Goal: Information Seeking & Learning: Check status

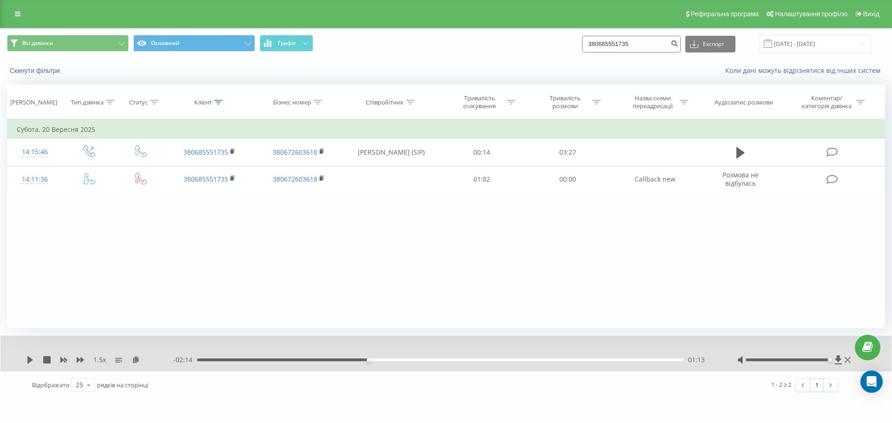
drag, startPoint x: 644, startPoint y: 44, endPoint x: 576, endPoint y: 40, distance: 67.9
click at [576, 40] on div "Всі дзвінки Основний Графік 380685551735 Експорт .csv .xls .xlsx 22.06.2025 - 2…" at bounding box center [446, 44] width 878 height 18
paste input "98 312 7368"
type input "380 98 312 7368"
click at [678, 43] on icon "submit" at bounding box center [674, 42] width 8 height 6
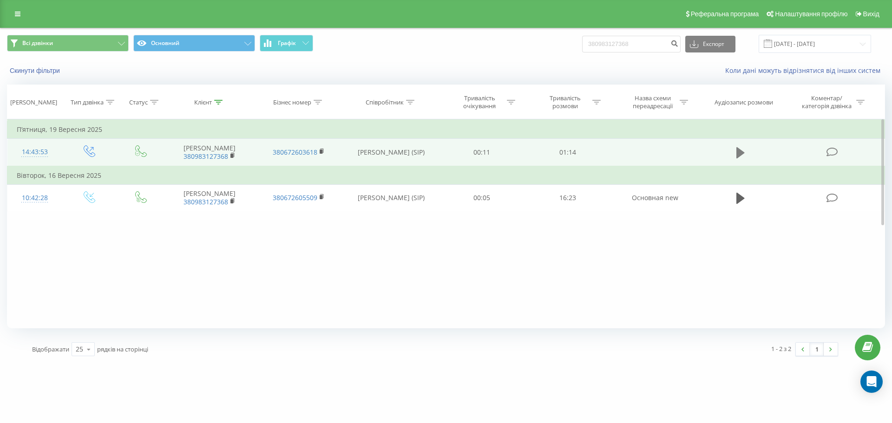
click at [743, 155] on icon at bounding box center [740, 152] width 8 height 13
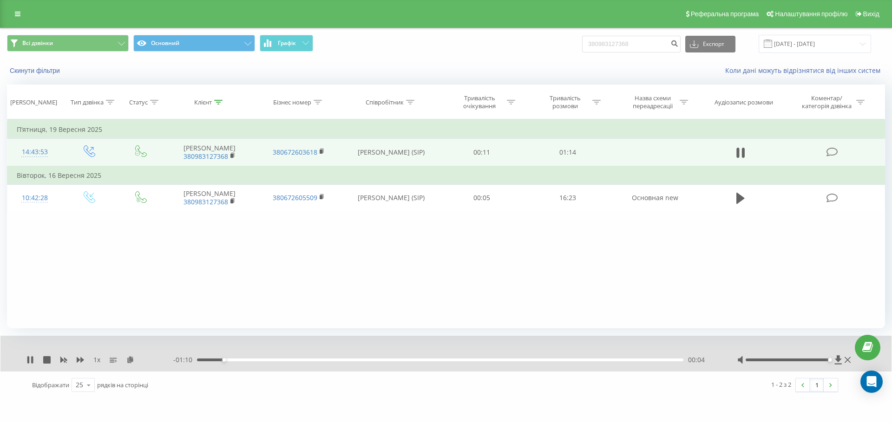
drag, startPoint x: 787, startPoint y: 361, endPoint x: 832, endPoint y: 361, distance: 45.1
click at [832, 361] on div at bounding box center [795, 359] width 116 height 9
click at [80, 361] on icon at bounding box center [80, 359] width 7 height 7
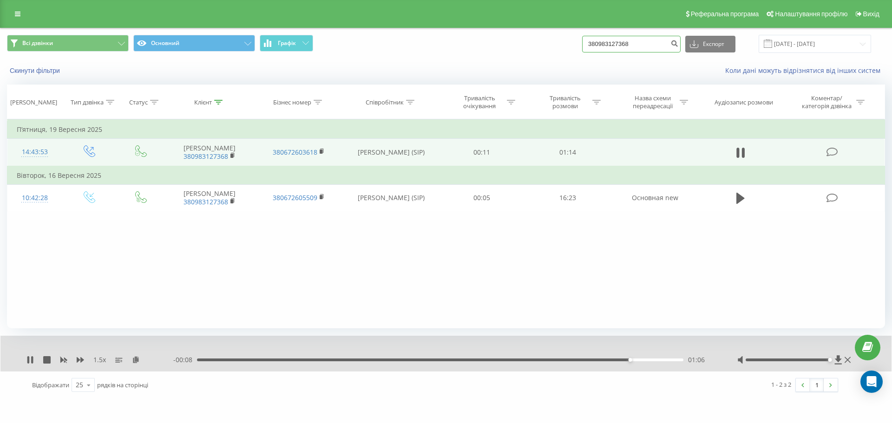
drag, startPoint x: 647, startPoint y: 43, endPoint x: 563, endPoint y: 38, distance: 84.2
click at [563, 38] on div "Всі дзвінки Основний Графік 380983127368 Експорт .csv .xls .xlsx 22.06.2025 - 2…" at bounding box center [446, 44] width 878 height 18
paste input "63 193 9401"
type input "380 63 193 9401"
click at [678, 45] on icon "submit" at bounding box center [674, 42] width 8 height 6
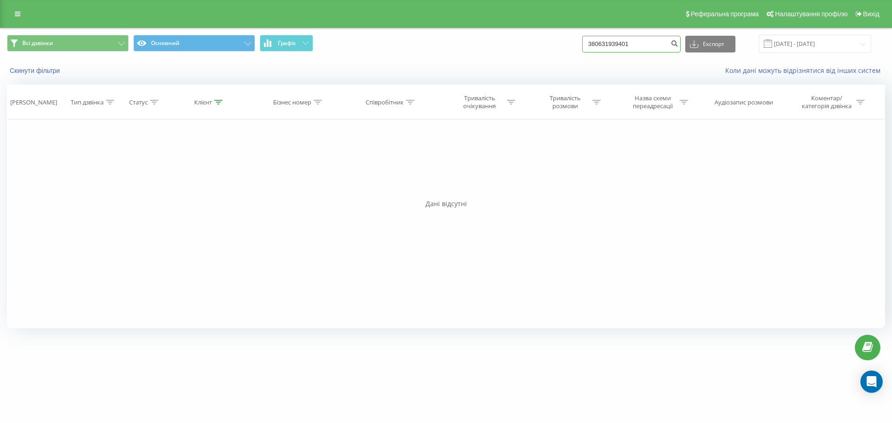
drag, startPoint x: 642, startPoint y: 43, endPoint x: 563, endPoint y: 38, distance: 79.2
click at [563, 38] on div "Всі дзвінки Основний Графік 380631939401 Експорт .csv .xls .xlsx [DATE] - [DATE]" at bounding box center [446, 44] width 878 height 18
paste input "99 008 3608"
type input "380 99 008 3608"
click at [681, 42] on button "submit" at bounding box center [674, 44] width 13 height 17
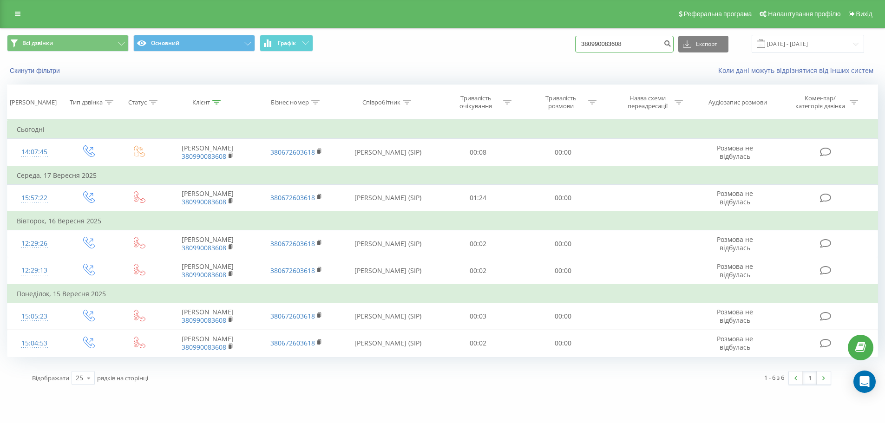
drag, startPoint x: 639, startPoint y: 45, endPoint x: 504, endPoint y: 39, distance: 135.3
click at [504, 39] on div "Всі дзвінки Основний Графік 380990083608 Експорт .csv .xls .xlsx 22.06.2025 - 2…" at bounding box center [442, 44] width 871 height 18
paste input "98 439 0129"
type input "380 98 439 0129"
click at [671, 44] on icon "submit" at bounding box center [667, 42] width 8 height 6
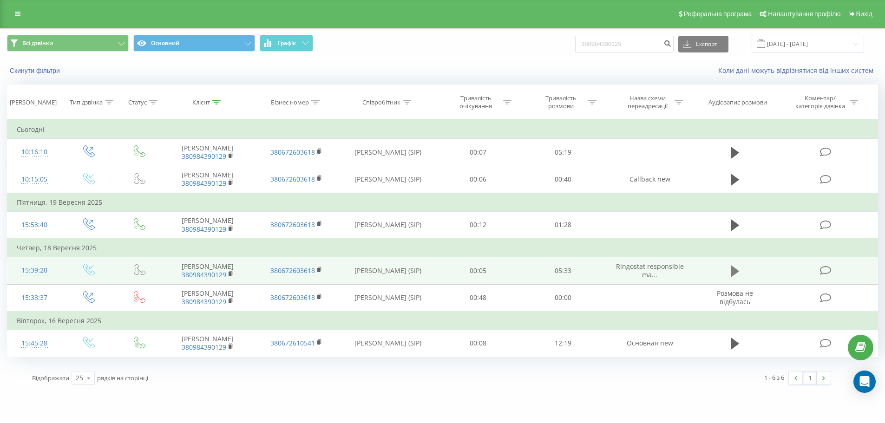
click at [732, 277] on icon at bounding box center [735, 271] width 8 height 11
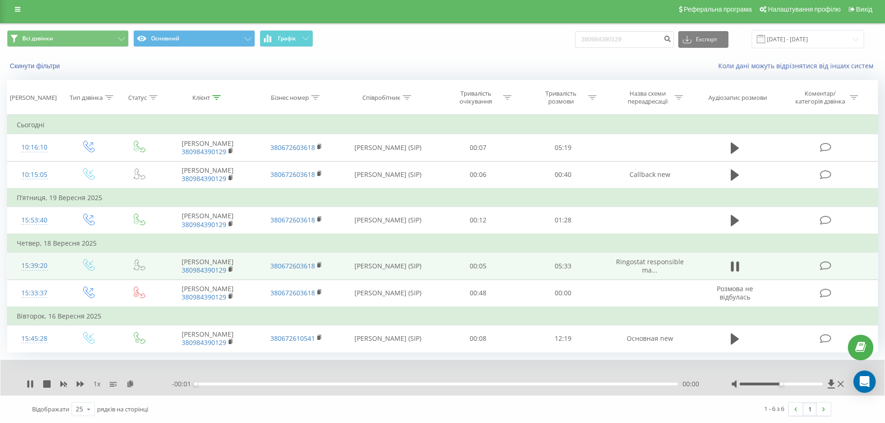
scroll to position [47, 0]
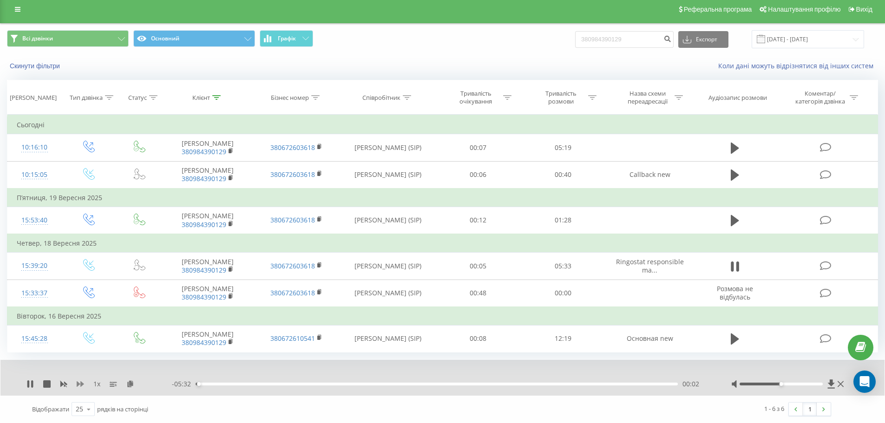
click at [82, 386] on icon at bounding box center [80, 384] width 7 height 7
drag, startPoint x: 781, startPoint y: 384, endPoint x: 823, endPoint y: 387, distance: 42.3
click at [823, 387] on div at bounding box center [788, 384] width 115 height 9
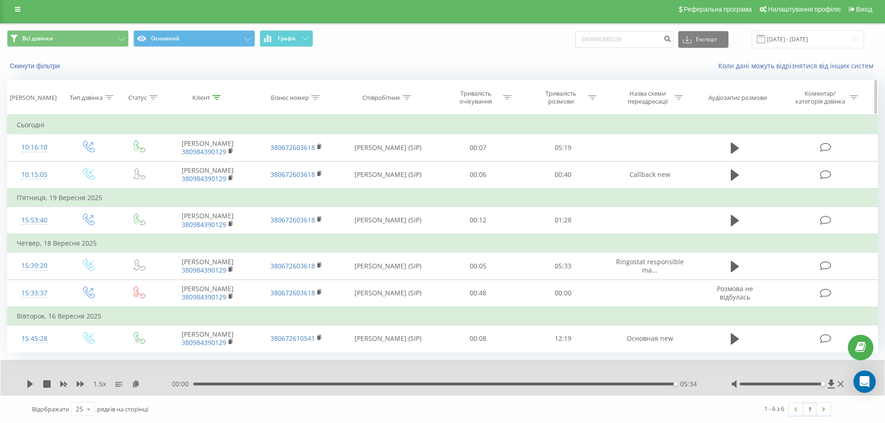
scroll to position [0, 0]
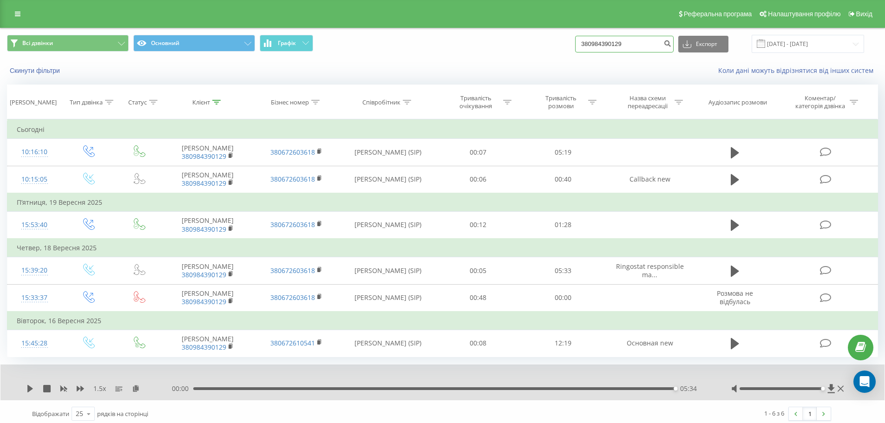
drag, startPoint x: 639, startPoint y: 45, endPoint x: 518, endPoint y: 36, distance: 122.0
click at [518, 36] on div "Всі дзвінки Основний Графік 380984390129 Експорт .csv .xls .xlsx 22.06.2025 - 2…" at bounding box center [442, 44] width 871 height 18
paste input "66 343 4903"
type input "380 66 343 4903"
click at [671, 41] on icon "submit" at bounding box center [667, 42] width 8 height 6
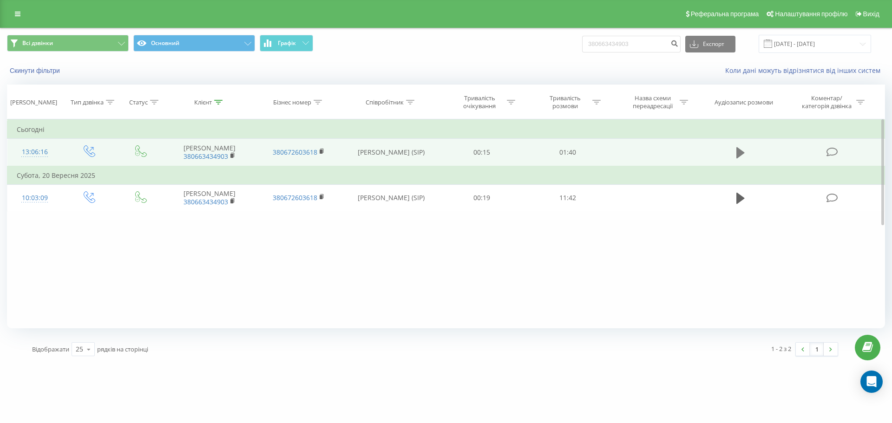
click at [740, 158] on icon at bounding box center [740, 152] width 8 height 11
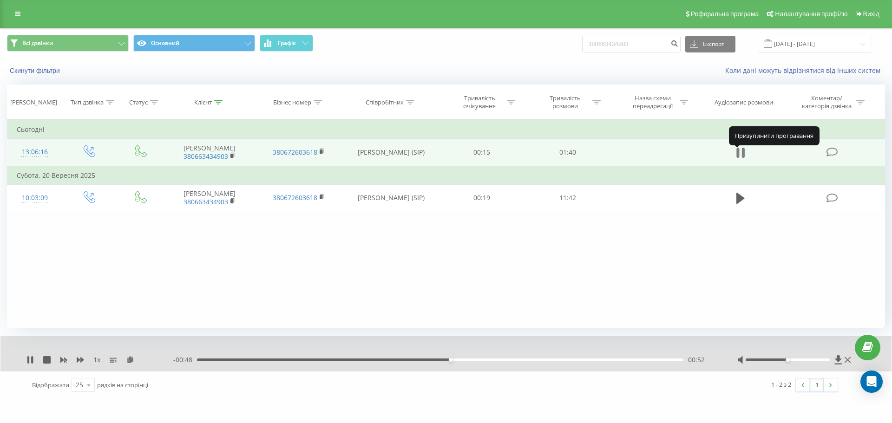
click at [740, 156] on icon at bounding box center [740, 152] width 8 height 13
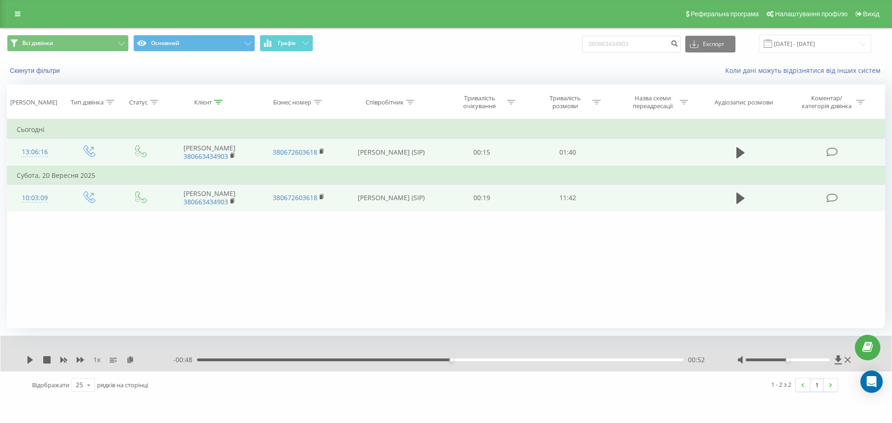
click at [733, 206] on td at bounding box center [741, 197] width 82 height 27
click at [738, 204] on icon at bounding box center [740, 198] width 8 height 11
click at [80, 358] on icon at bounding box center [80, 359] width 7 height 7
drag, startPoint x: 788, startPoint y: 359, endPoint x: 831, endPoint y: 360, distance: 42.8
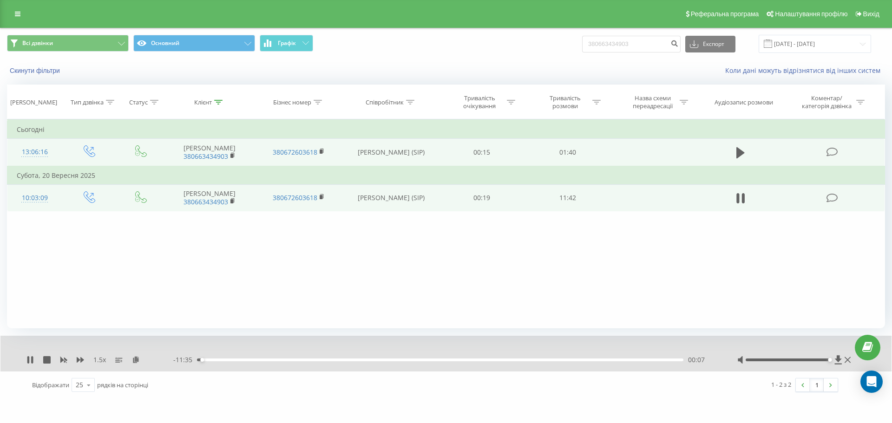
click at [831, 360] on div "Accessibility label" at bounding box center [830, 360] width 4 height 4
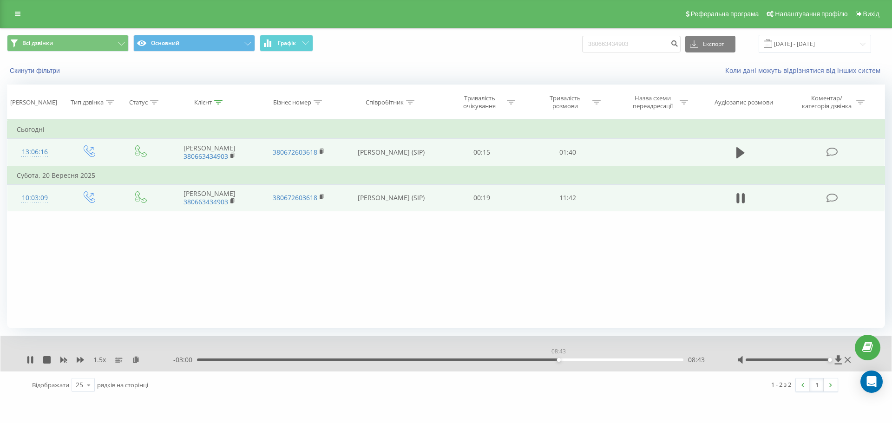
click at [558, 361] on div "08:43" at bounding box center [440, 360] width 486 height 3
drag, startPoint x: 644, startPoint y: 47, endPoint x: 574, endPoint y: 44, distance: 69.3
click at [574, 44] on div "Всі дзвінки Основний Графік 380663434903 Експорт .csv .xls .xlsx 22.06.2025 - 2…" at bounding box center [446, 44] width 878 height 18
paste input "50 017 1907"
type input "380 50 017 1907"
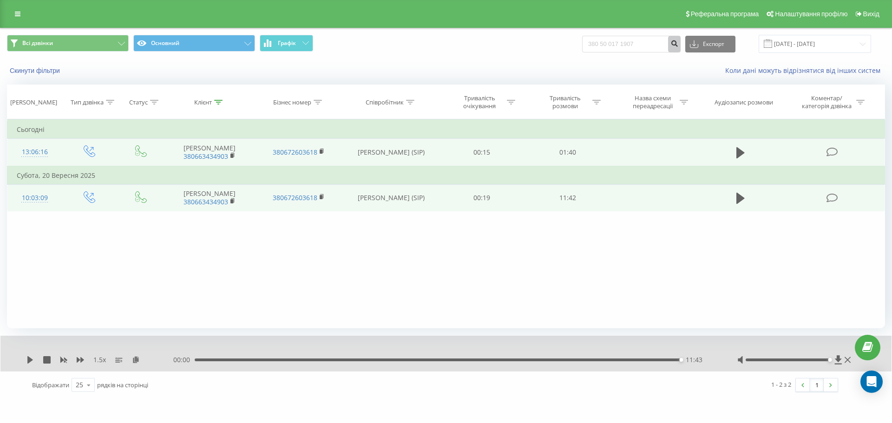
click at [678, 40] on icon "submit" at bounding box center [674, 42] width 8 height 6
